Goal: Task Accomplishment & Management: Manage account settings

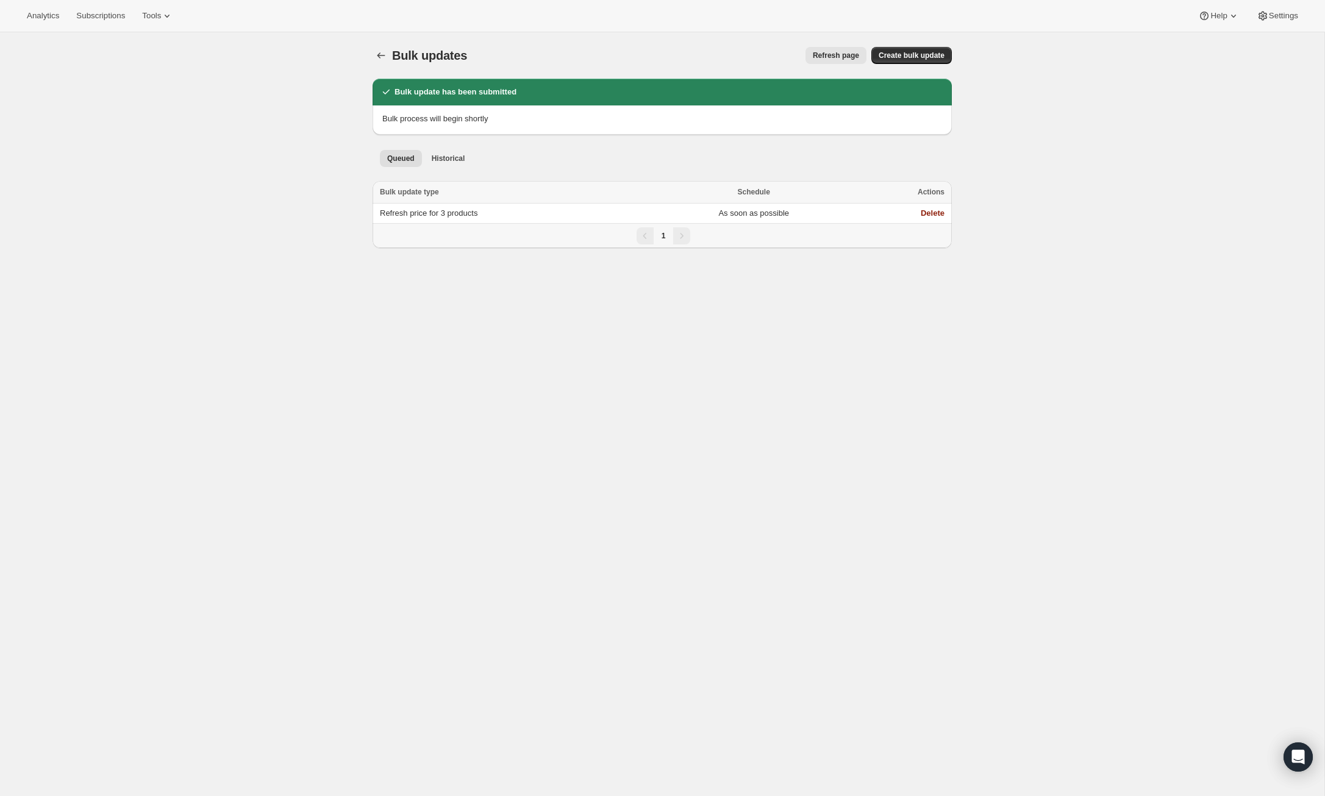
click at [382, 60] on icon "Bulk updates" at bounding box center [381, 55] width 12 height 12
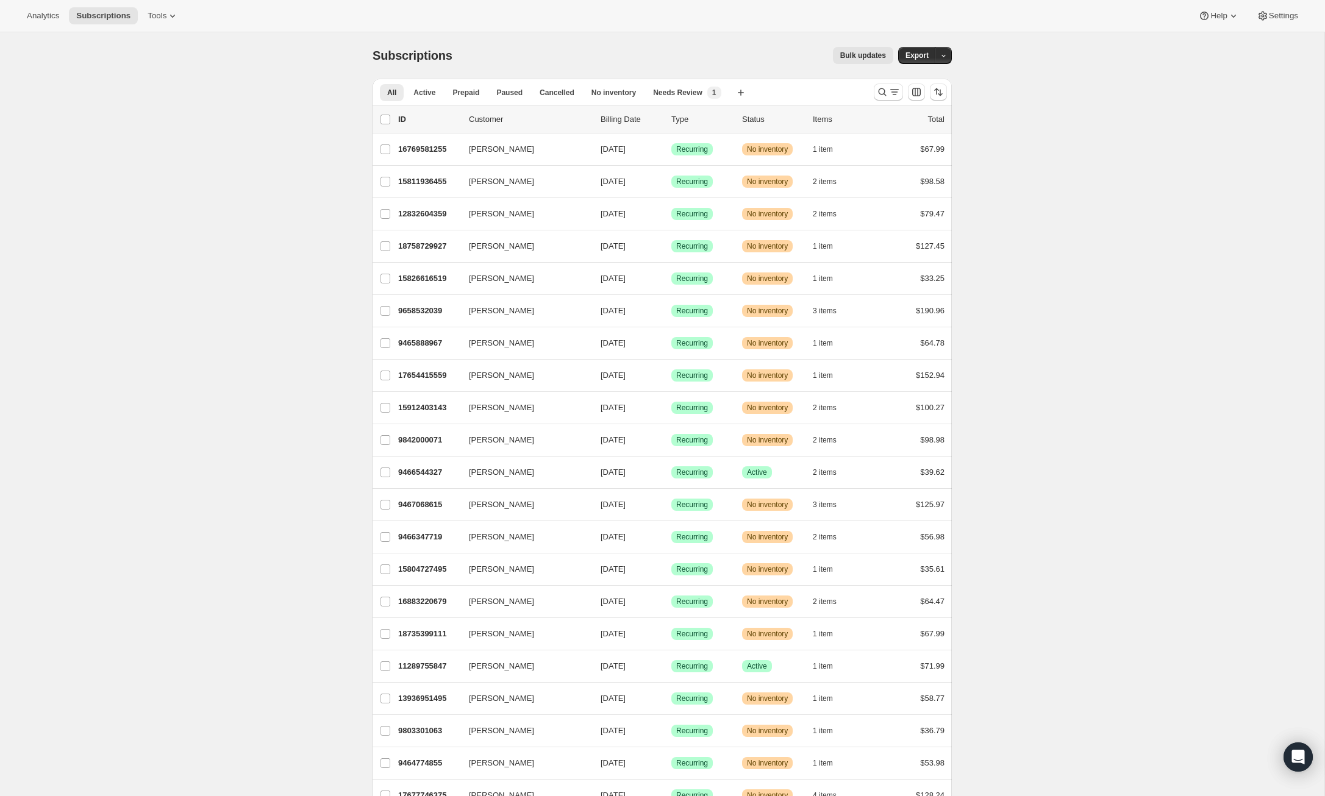
click at [857, 52] on span "Bulk updates" at bounding box center [863, 56] width 46 height 10
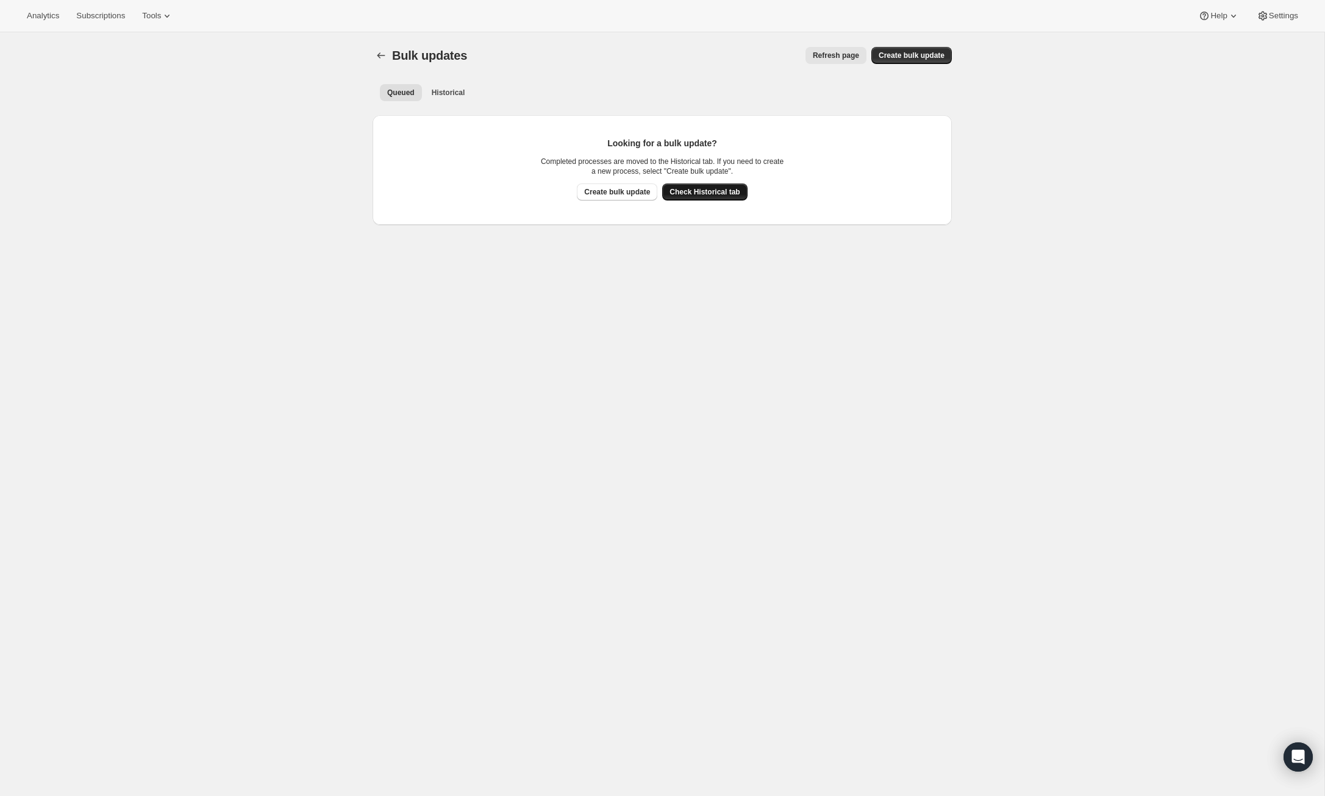
click at [704, 191] on span "Check Historical tab" at bounding box center [704, 192] width 70 height 10
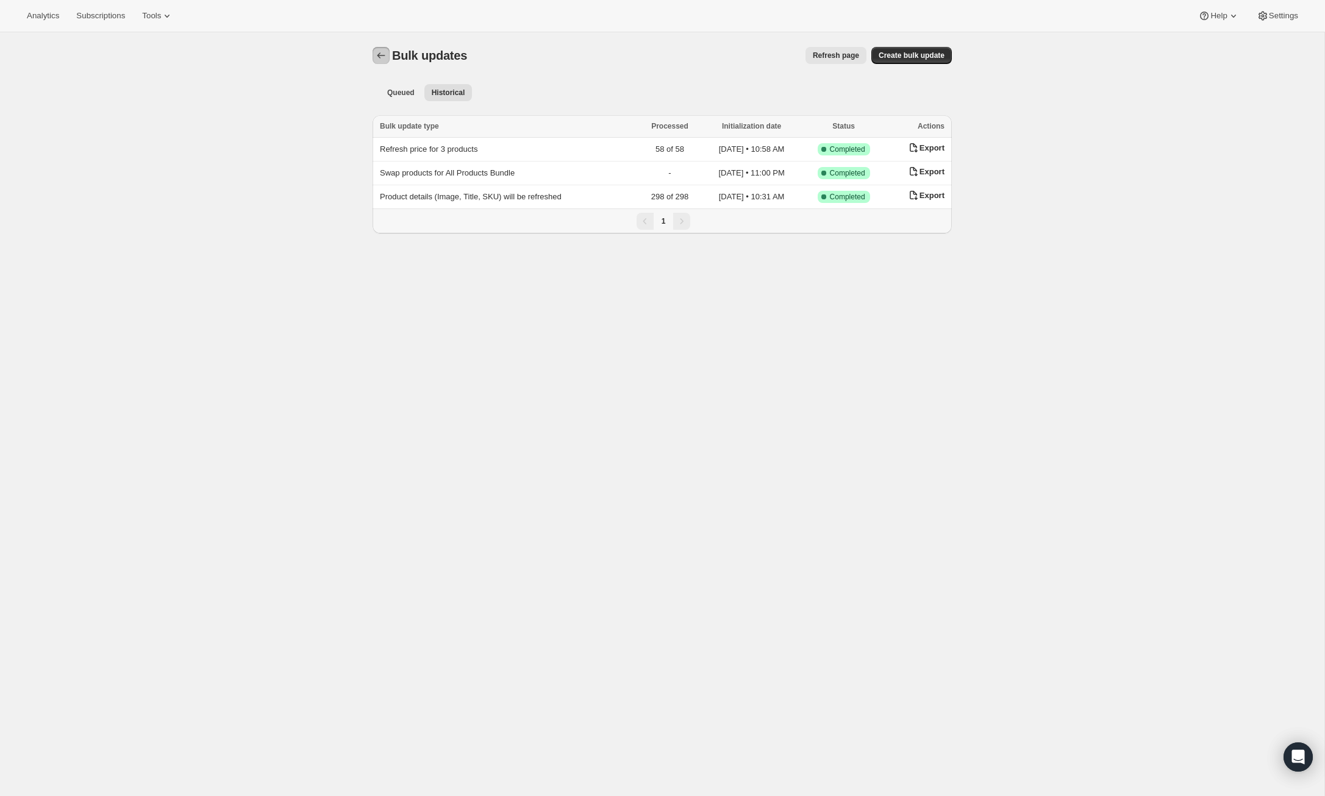
click at [388, 51] on button "Bulk updates" at bounding box center [381, 55] width 17 height 17
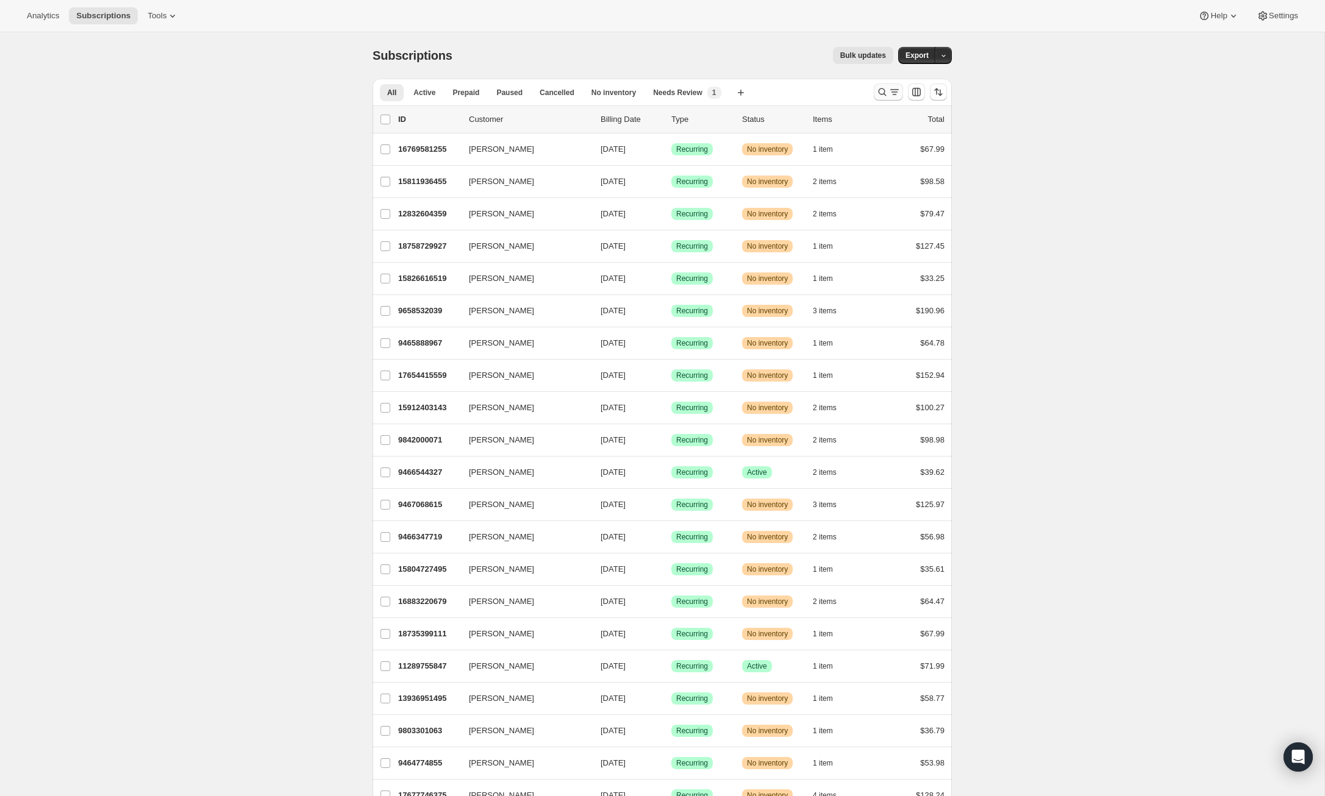
click at [883, 91] on icon "Search and filter results" at bounding box center [882, 92] width 12 height 12
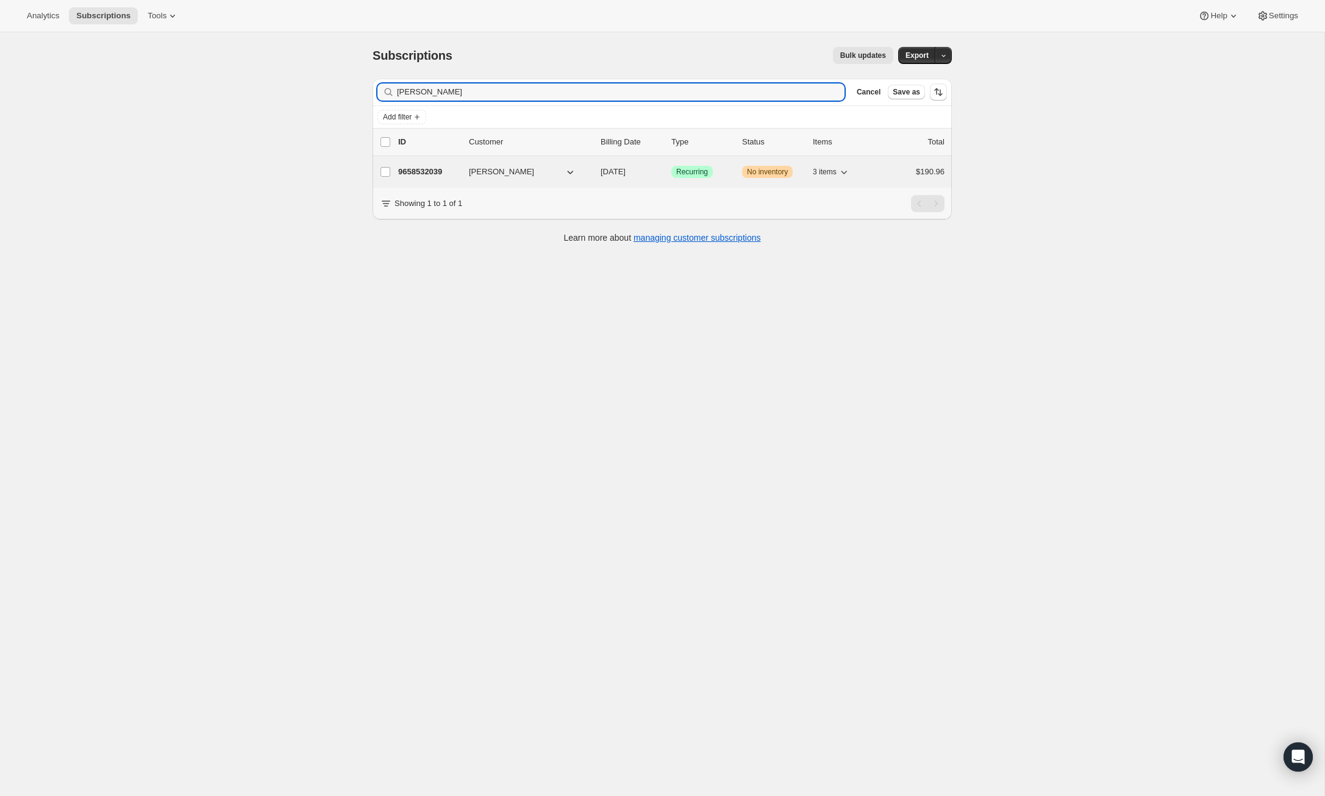
type input "[PERSON_NAME]"
click at [426, 168] on p "9658532039" at bounding box center [428, 172] width 61 height 12
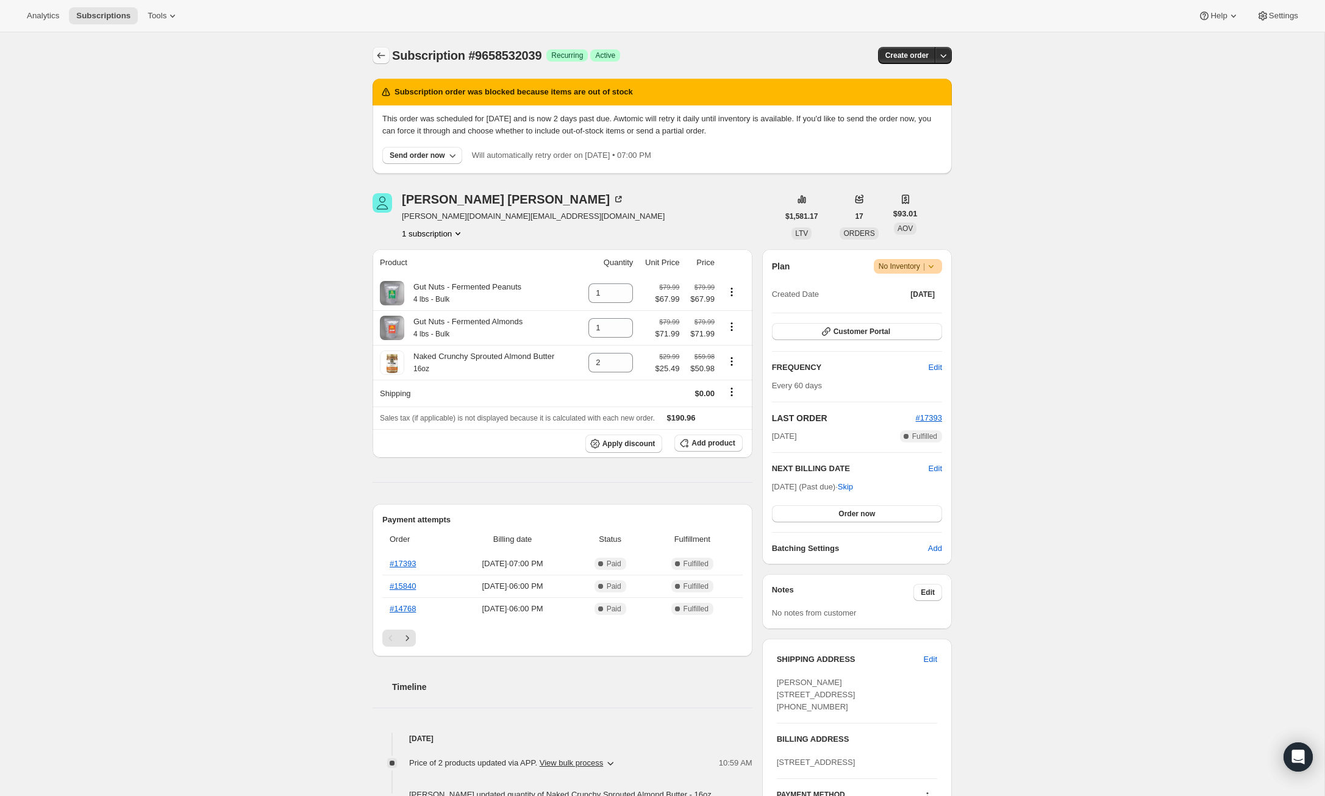
click at [379, 48] on button "Subscriptions" at bounding box center [381, 55] width 17 height 17
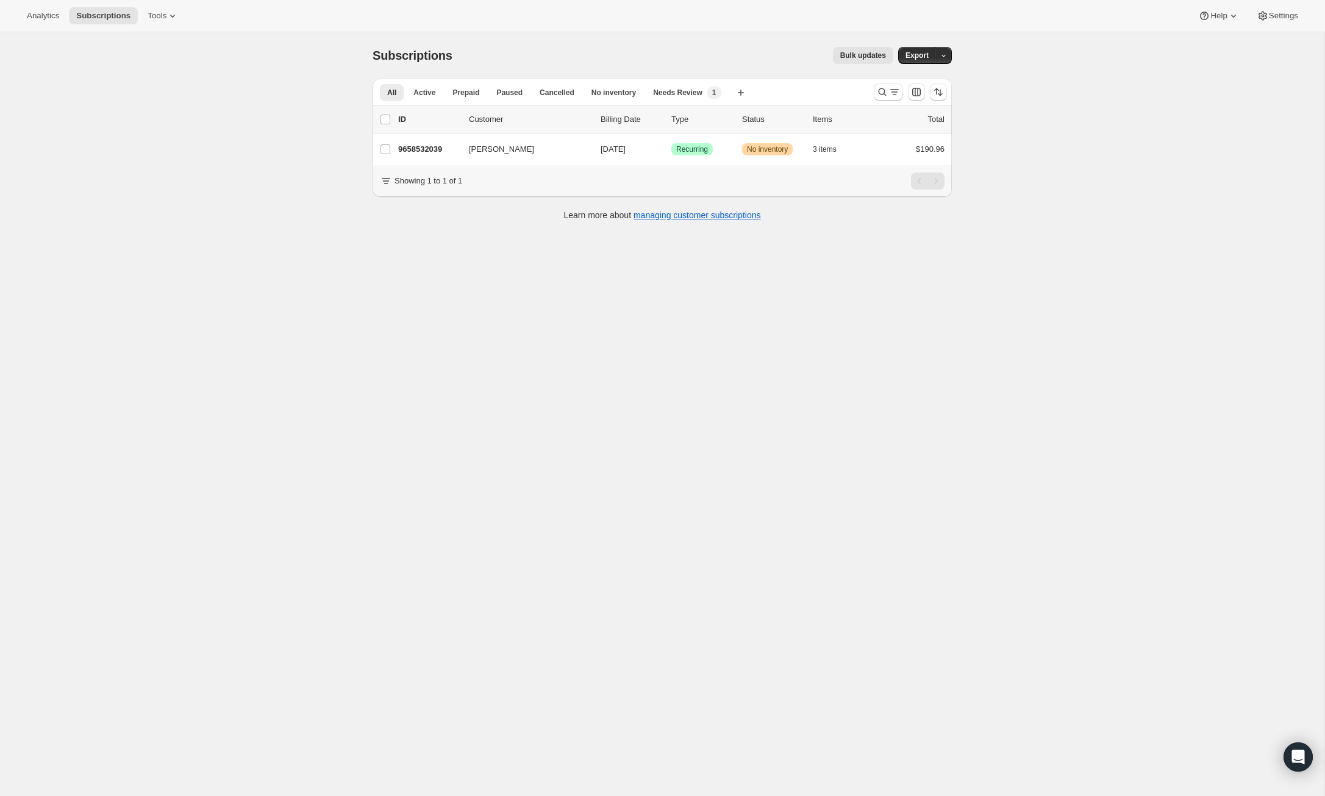
click at [866, 49] on button "Bulk updates" at bounding box center [863, 55] width 60 height 17
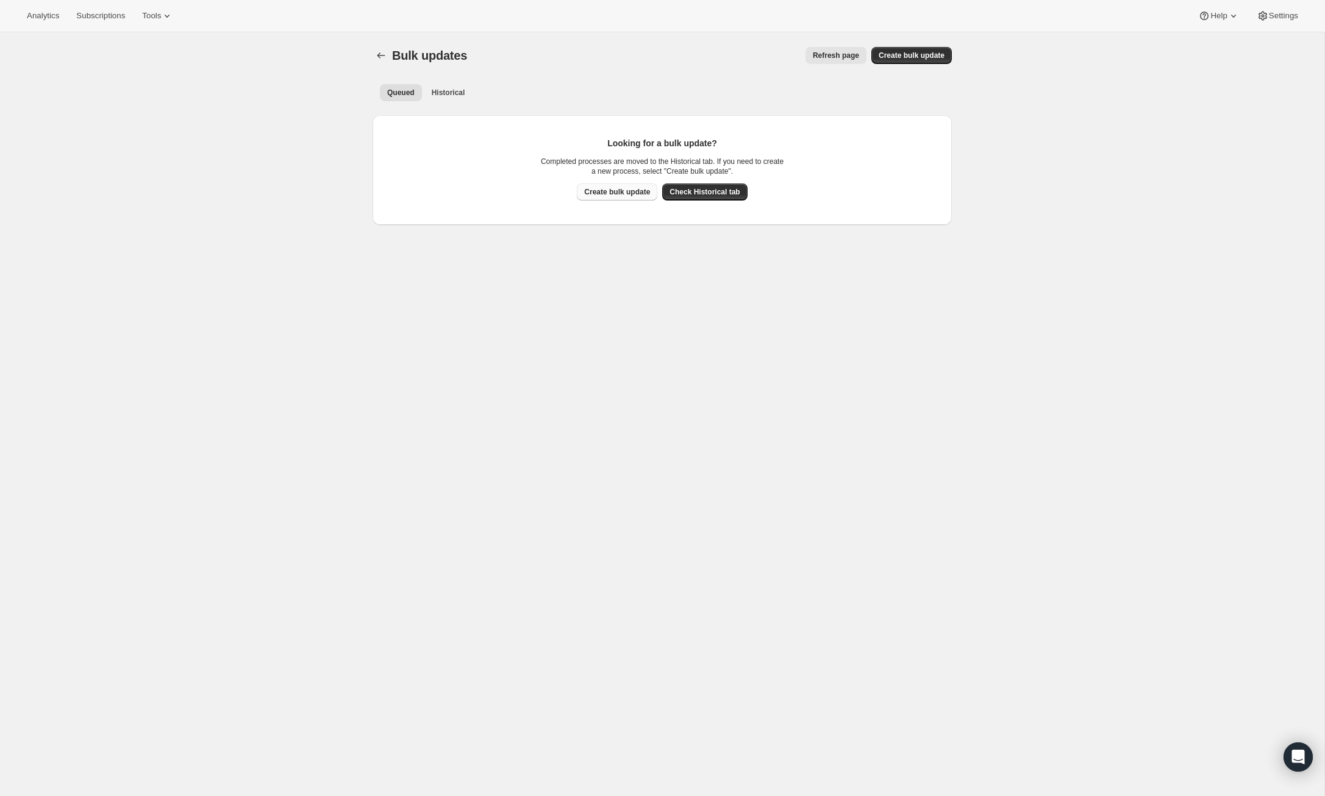
click at [629, 191] on span "Create bulk update" at bounding box center [617, 192] width 66 height 10
select select "14"
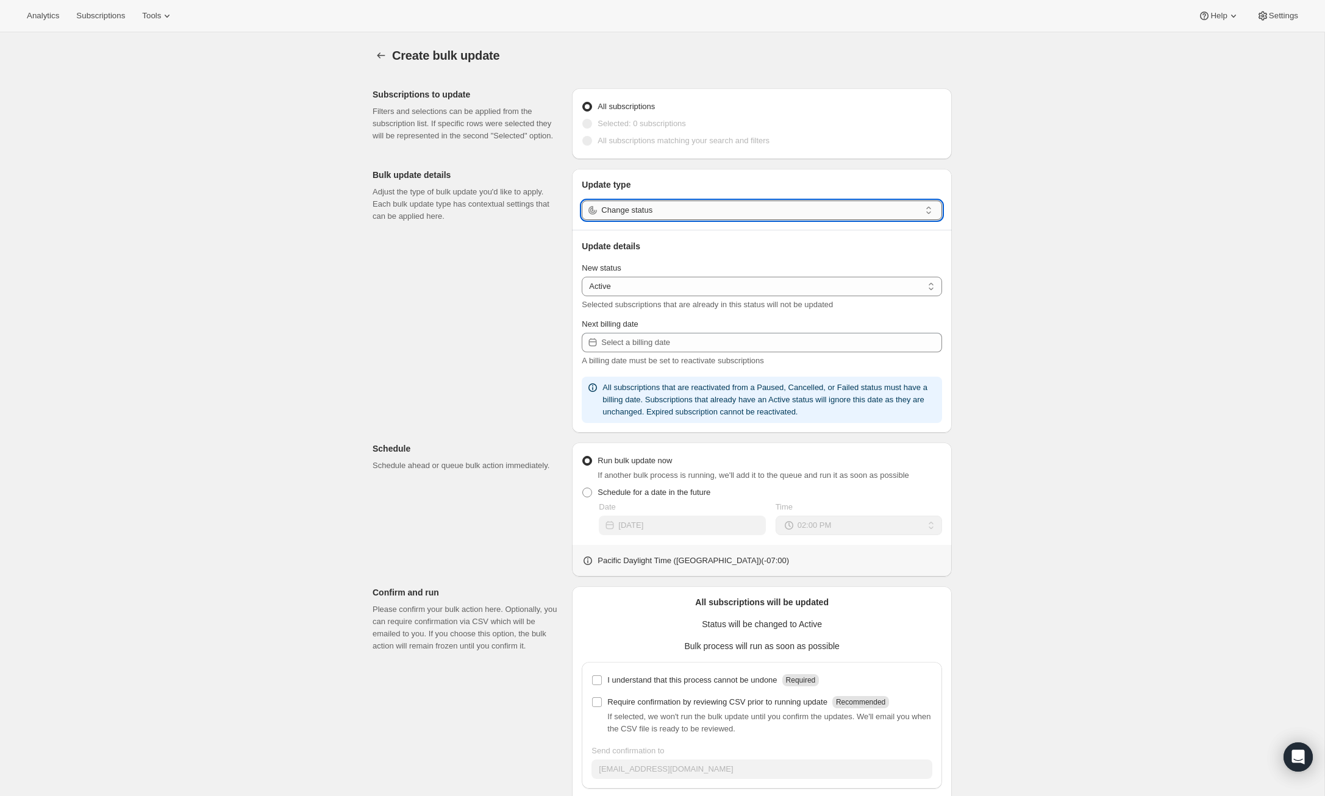
click at [697, 209] on input "Change status" at bounding box center [760, 211] width 319 height 20
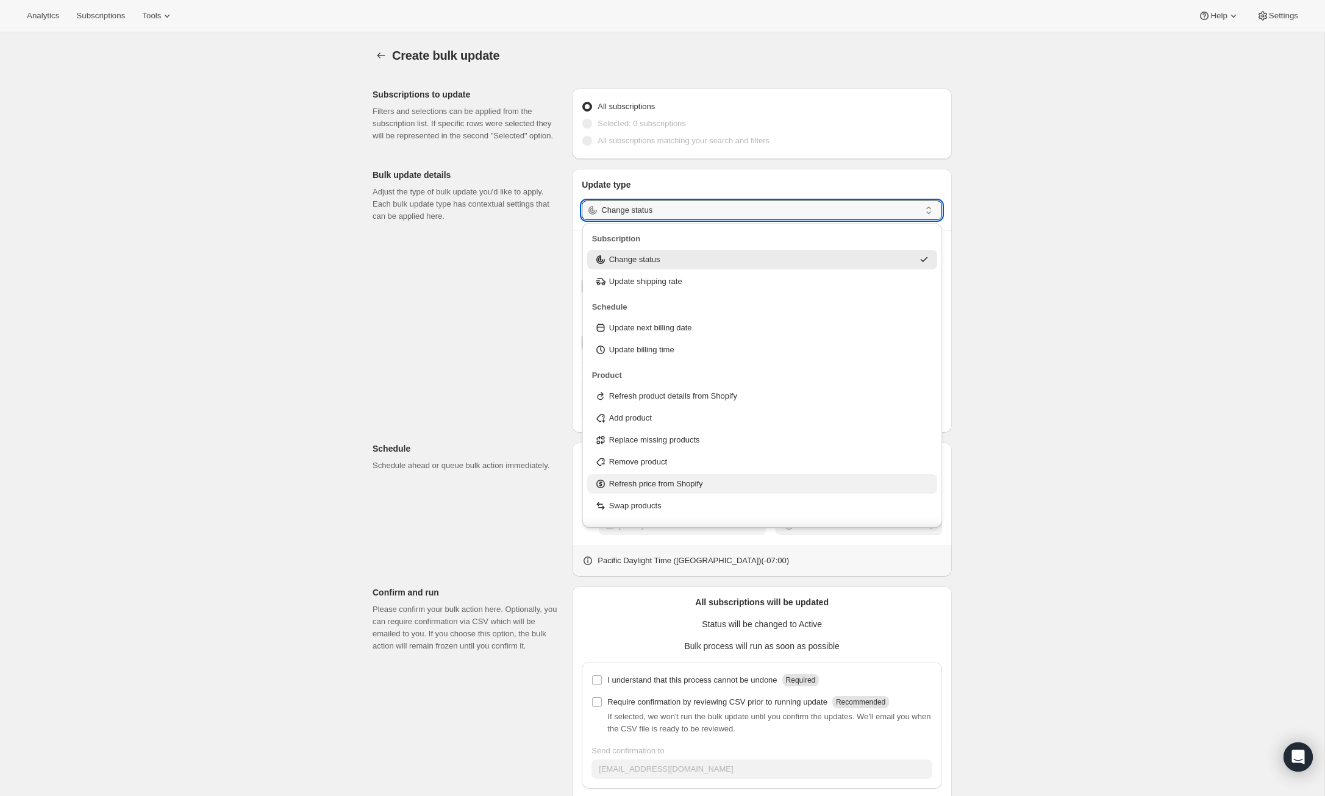
scroll to position [38, 0]
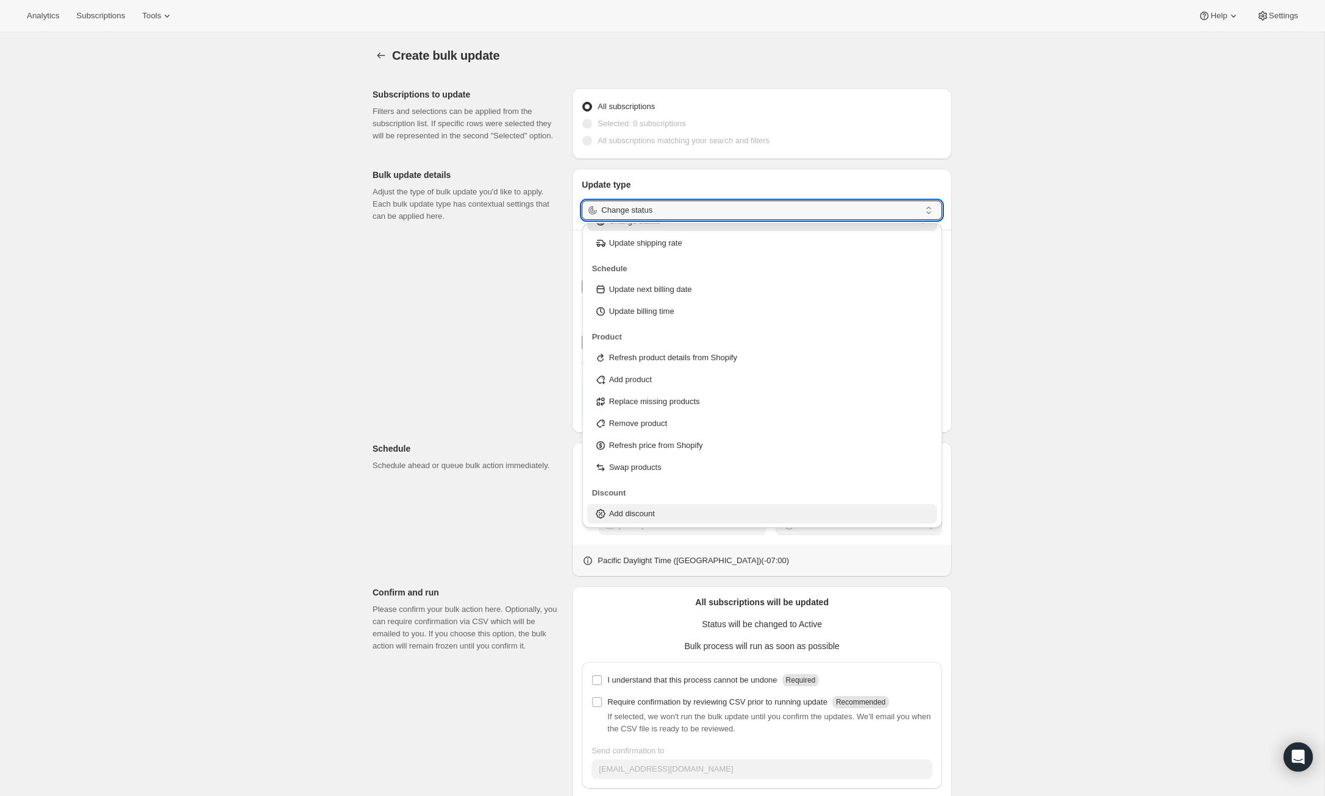
click at [666, 512] on div "Add discount" at bounding box center [762, 514] width 336 height 12
type input "Add discount"
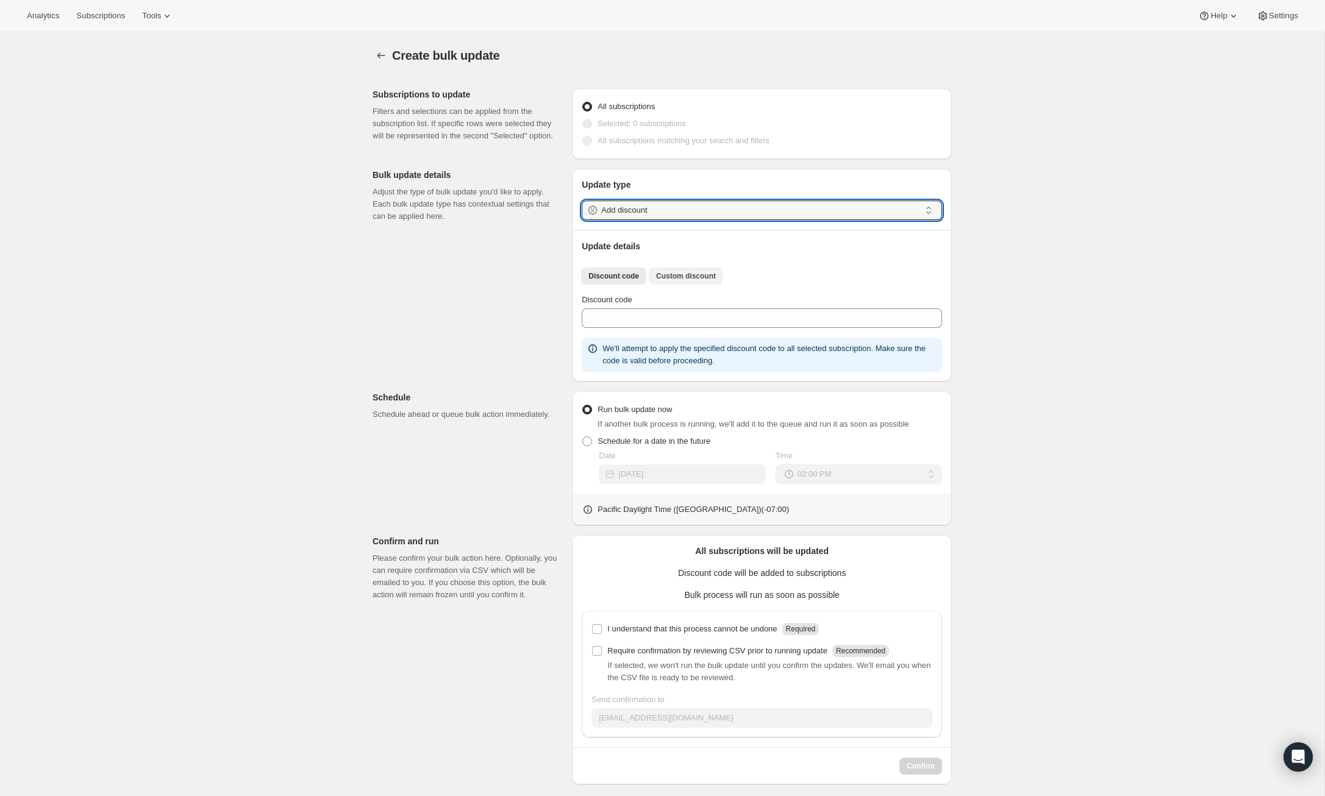
click at [695, 271] on span "Custom discount" at bounding box center [686, 276] width 60 height 10
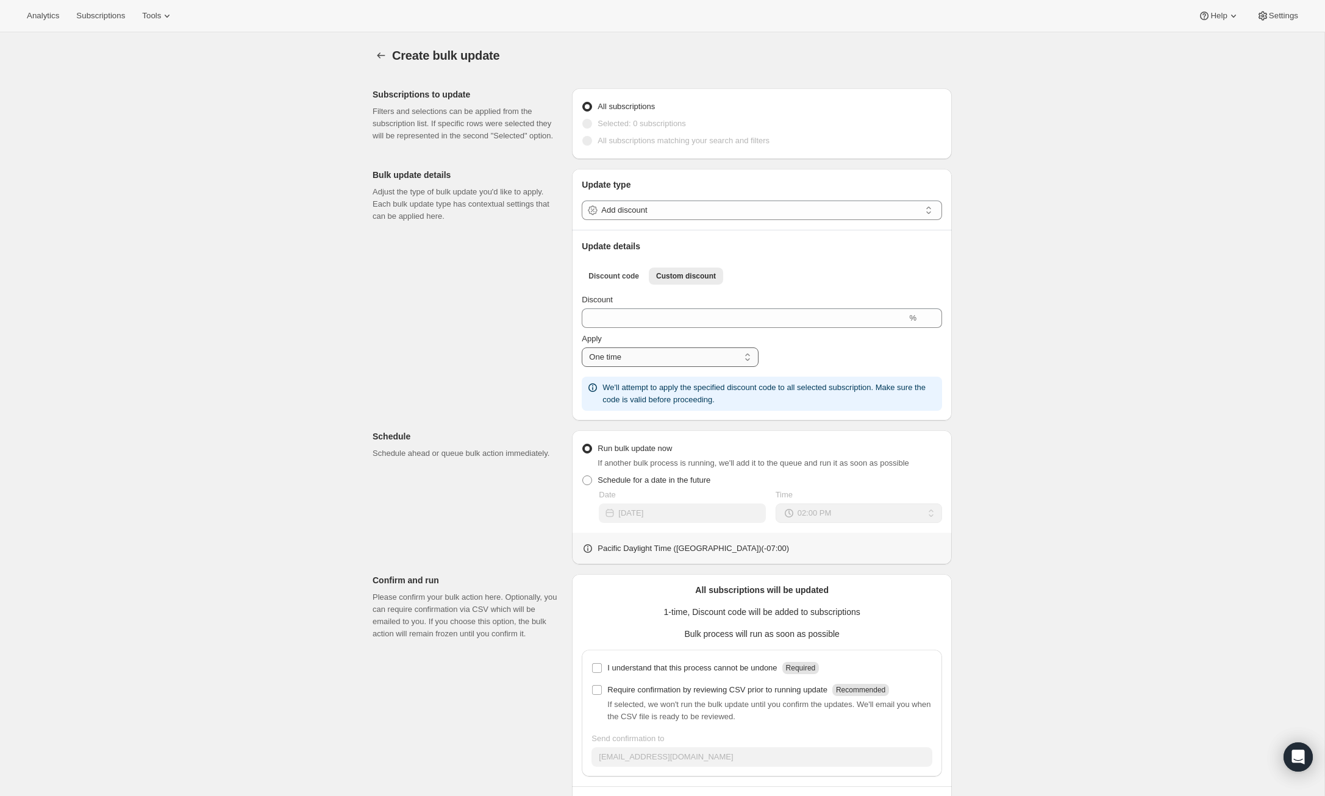
click at [741, 361] on select "One time Specific instances... Indefinitely" at bounding box center [670, 358] width 176 height 20
click at [385, 57] on icon "button" at bounding box center [381, 55] width 12 height 12
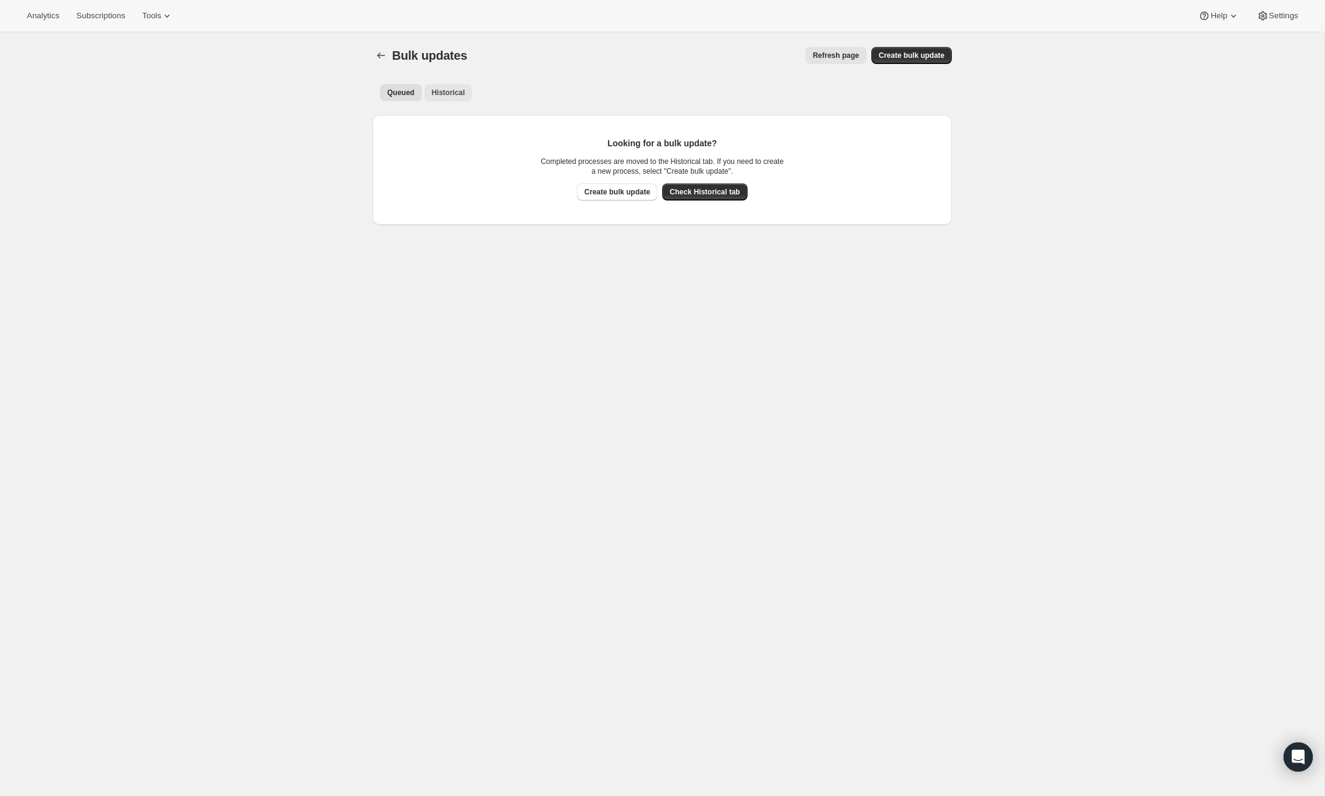
click at [454, 96] on span "Historical" at bounding box center [449, 93] width 34 height 10
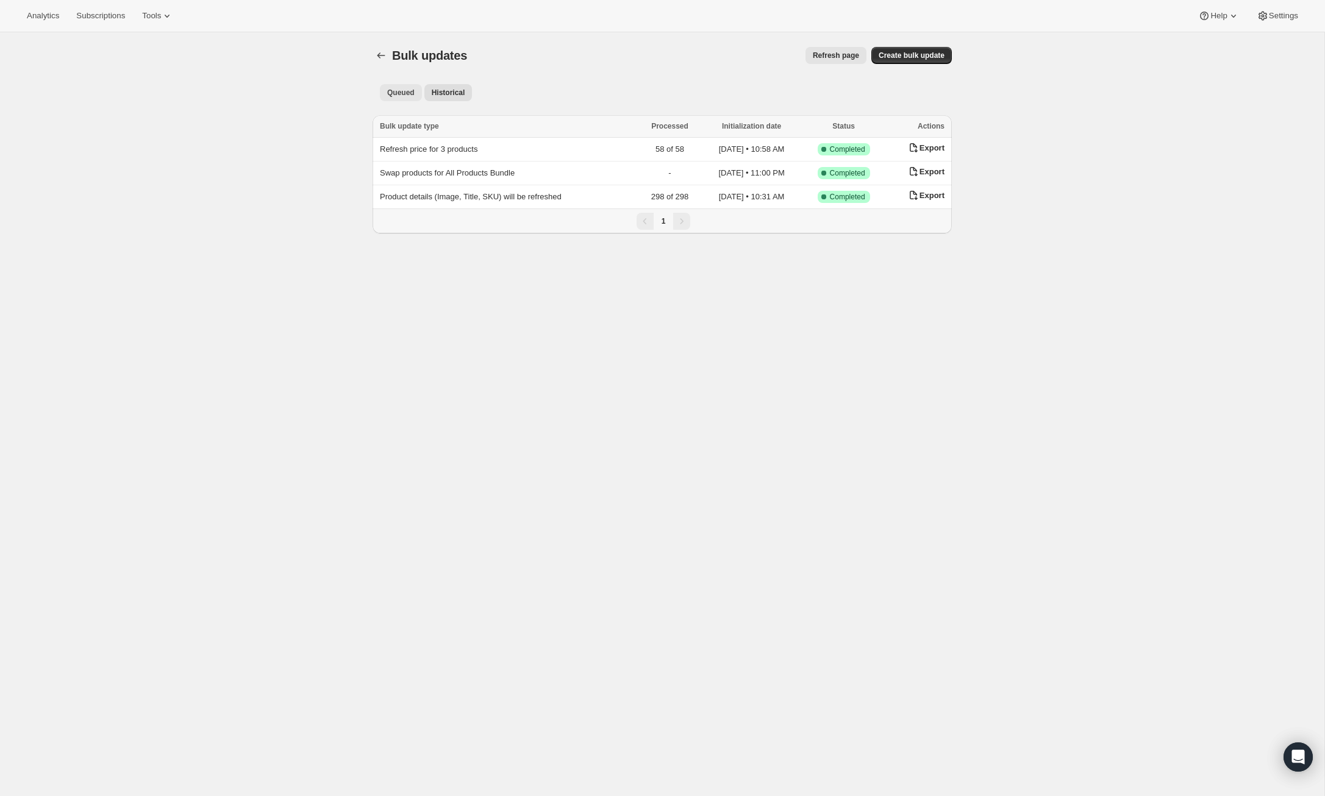
click at [402, 93] on span "Queued" at bounding box center [400, 93] width 27 height 10
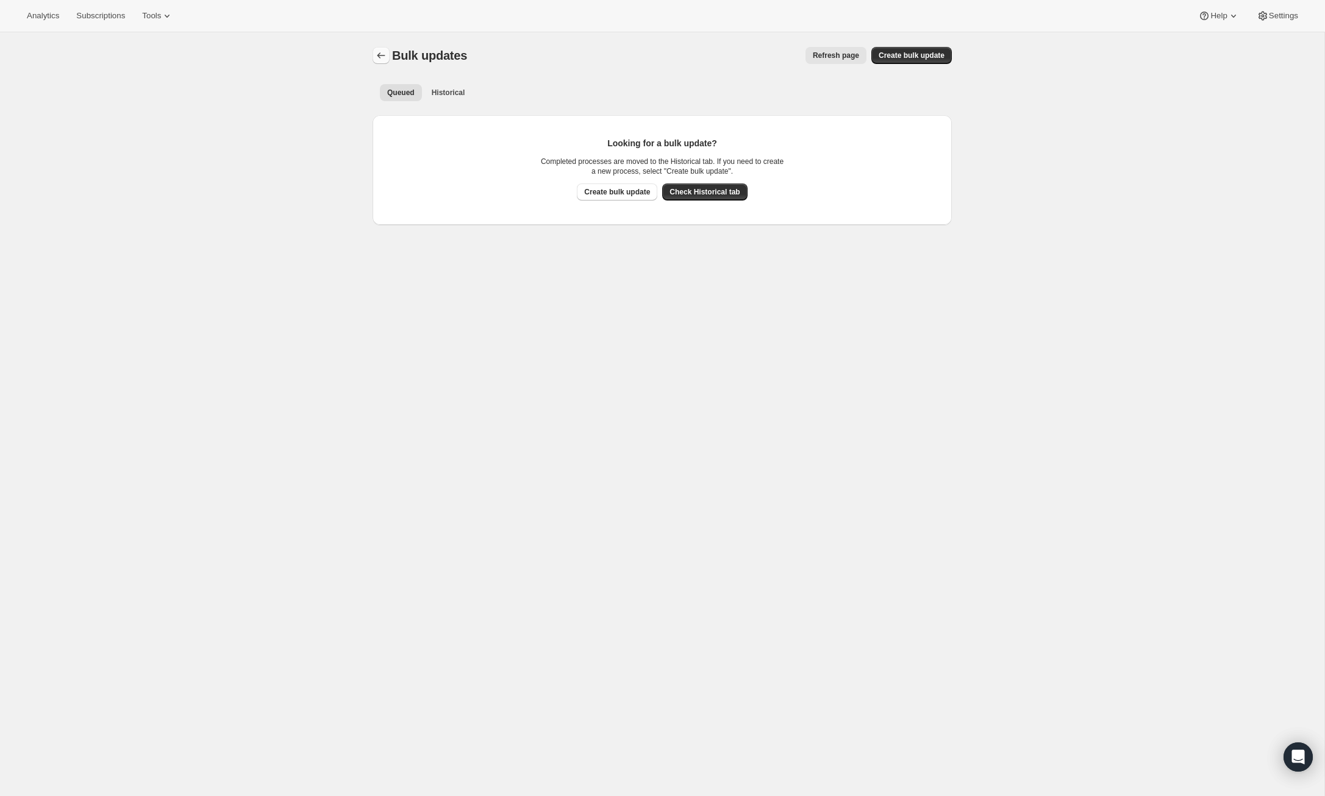
click at [381, 54] on icon "Bulk updates" at bounding box center [381, 55] width 12 height 12
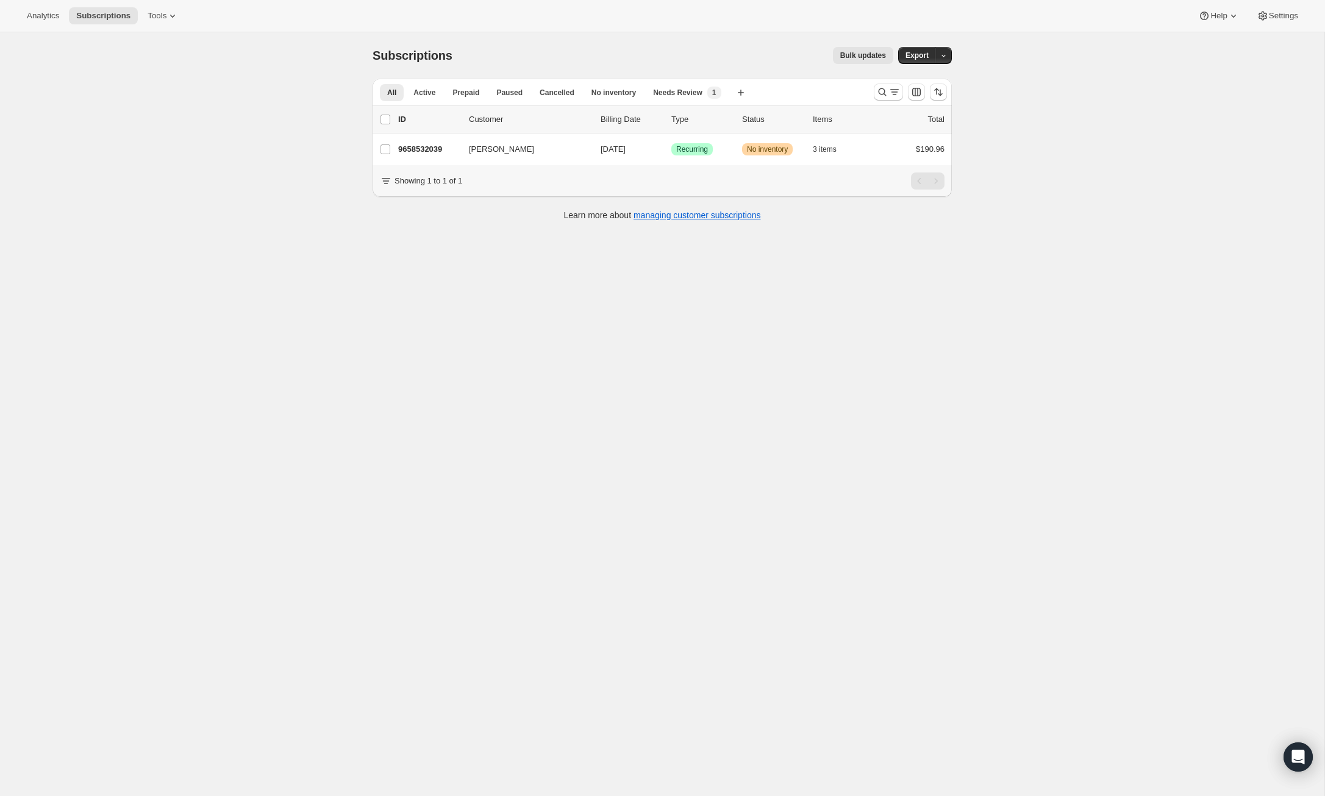
click at [381, 54] on span "Subscriptions" at bounding box center [413, 55] width 80 height 13
click at [432, 148] on p "9658532039" at bounding box center [428, 149] width 61 height 12
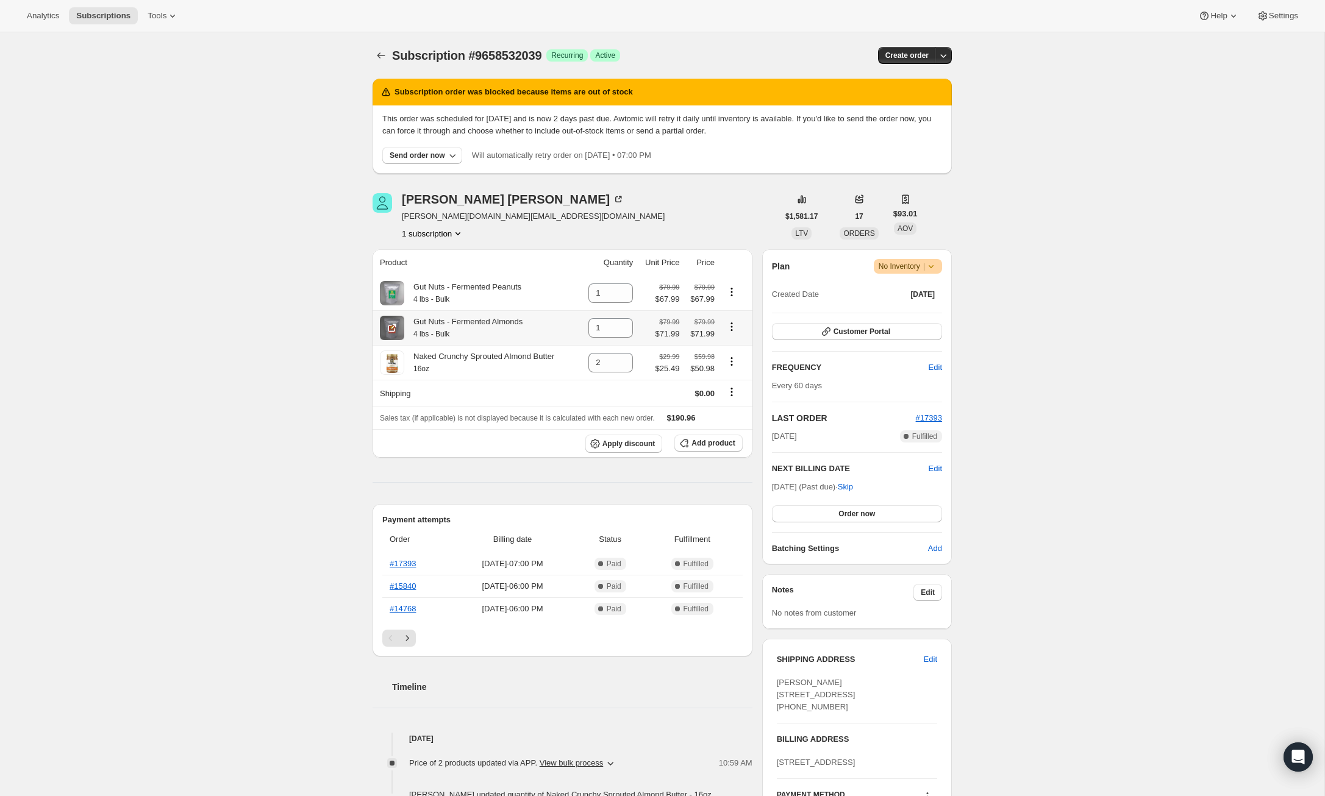
click at [732, 330] on icon "Product actions" at bounding box center [731, 330] width 2 height 2
click at [722, 351] on span "Remove" at bounding box center [723, 350] width 29 height 9
type input "0"
click at [715, 444] on span "Add product" at bounding box center [712, 443] width 43 height 10
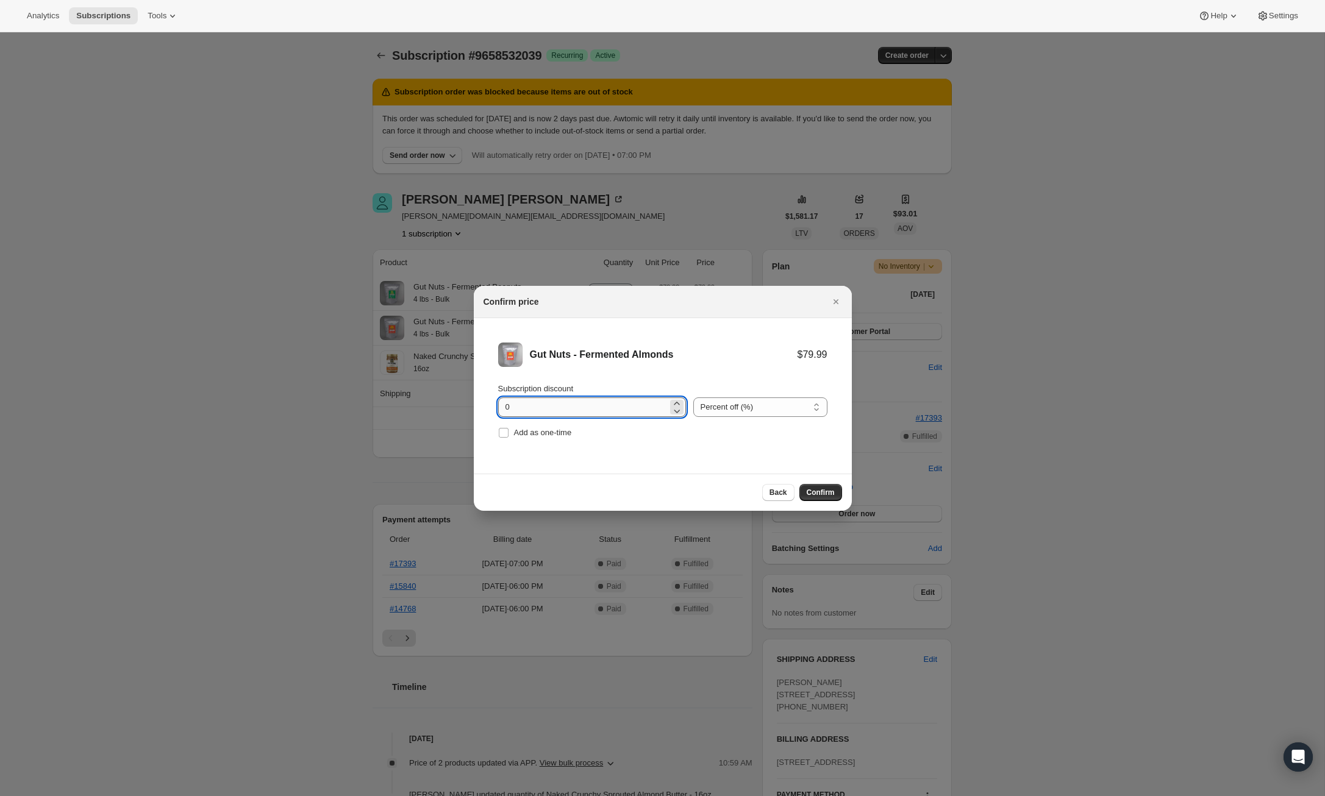
click at [649, 402] on input "0" at bounding box center [582, 408] width 169 height 20
type input "15"
click at [828, 490] on span "Confirm" at bounding box center [821, 493] width 28 height 10
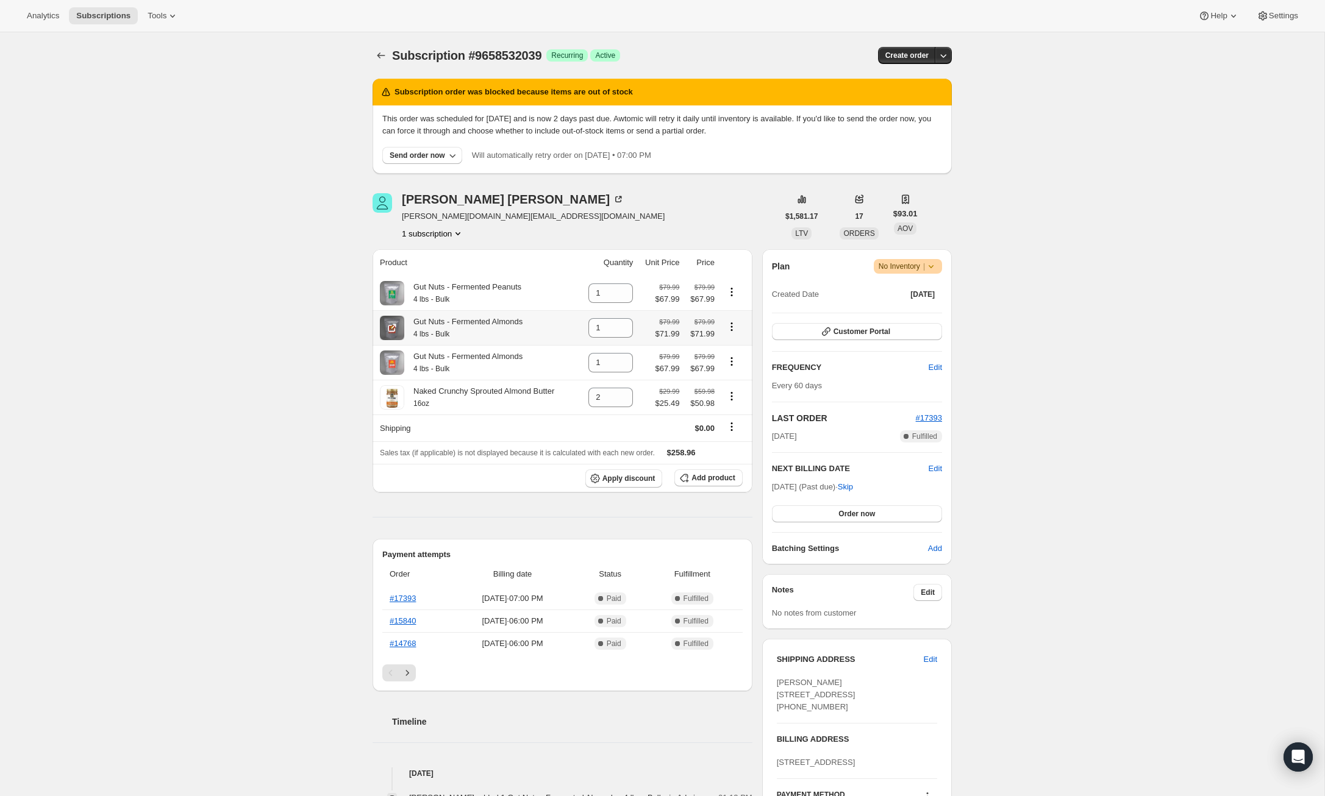
click at [733, 324] on icon "Product actions" at bounding box center [732, 327] width 12 height 12
click at [733, 346] on span "Remove" at bounding box center [723, 350] width 29 height 9
type input "0"
